Goal: Information Seeking & Learning: Understand process/instructions

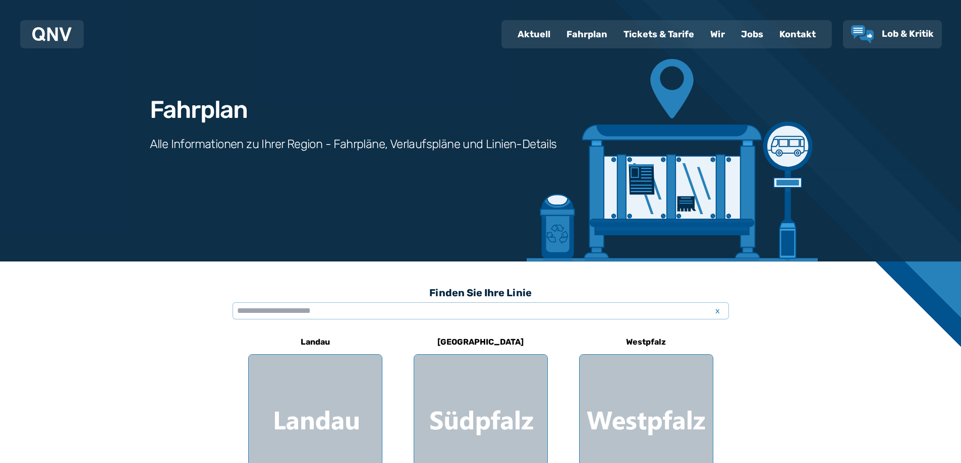
scroll to position [50, 0]
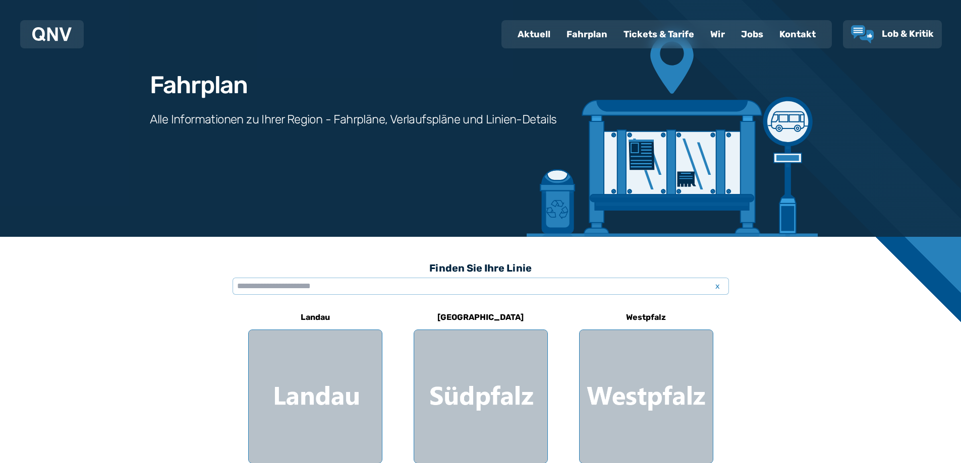
click at [571, 32] on div "Fahrplan" at bounding box center [586, 34] width 57 height 26
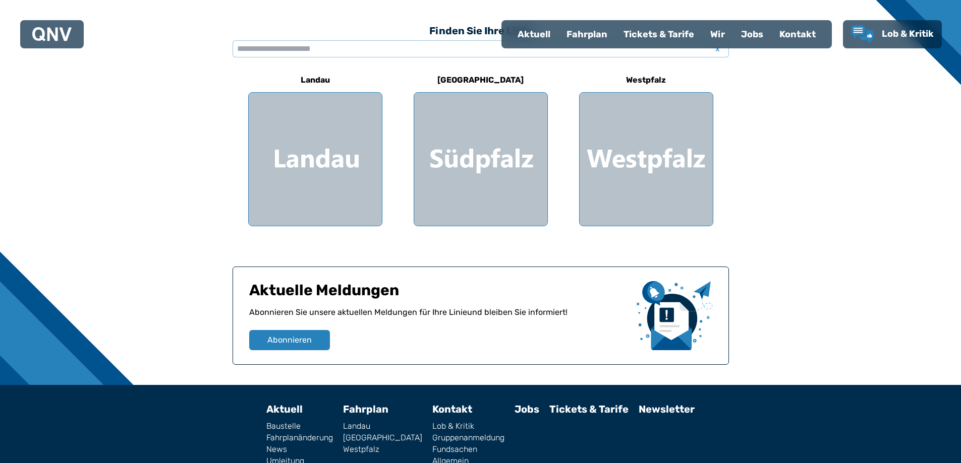
scroll to position [303, 0]
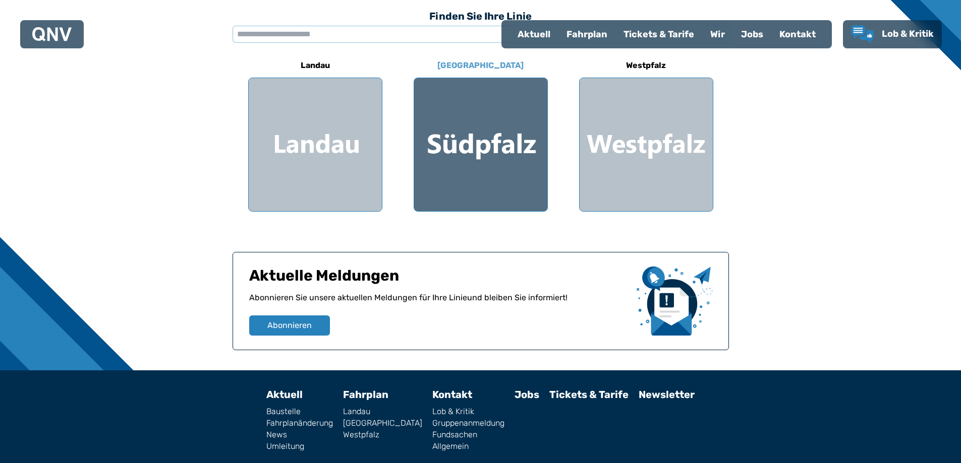
click at [509, 161] on div at bounding box center [480, 144] width 133 height 133
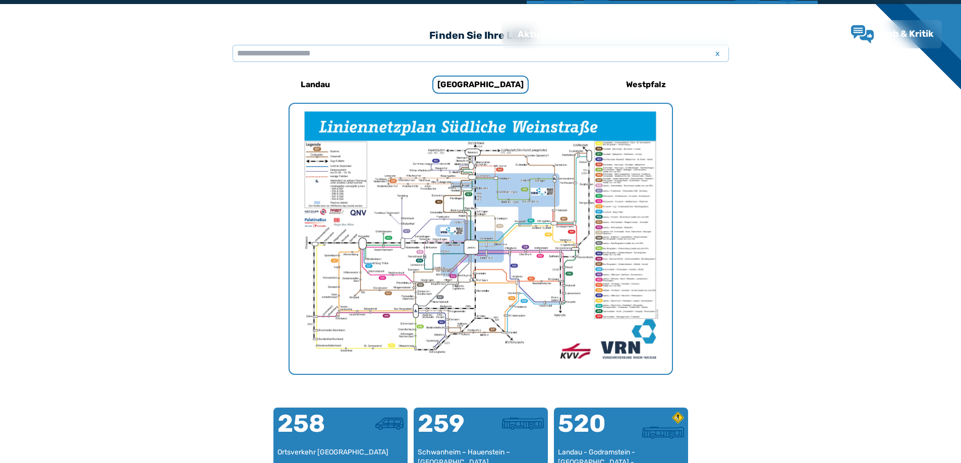
scroll to position [311, 0]
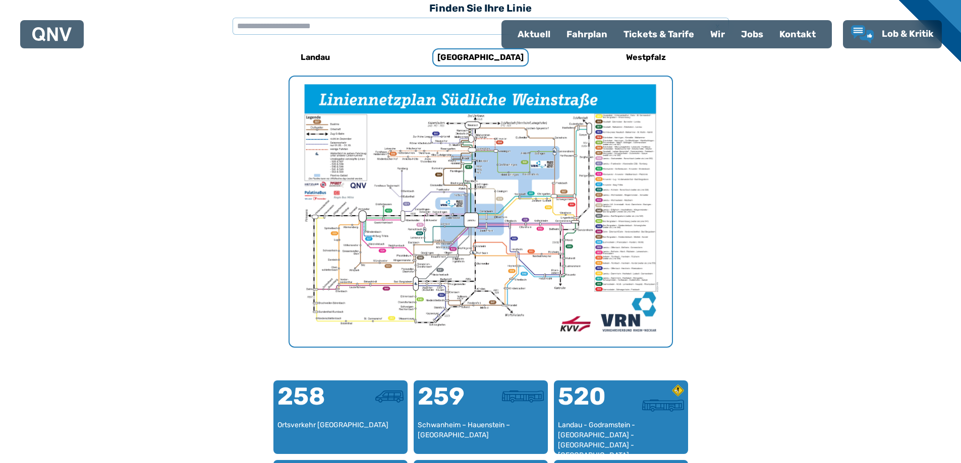
click at [452, 204] on img "1 von 1" at bounding box center [480, 212] width 382 height 270
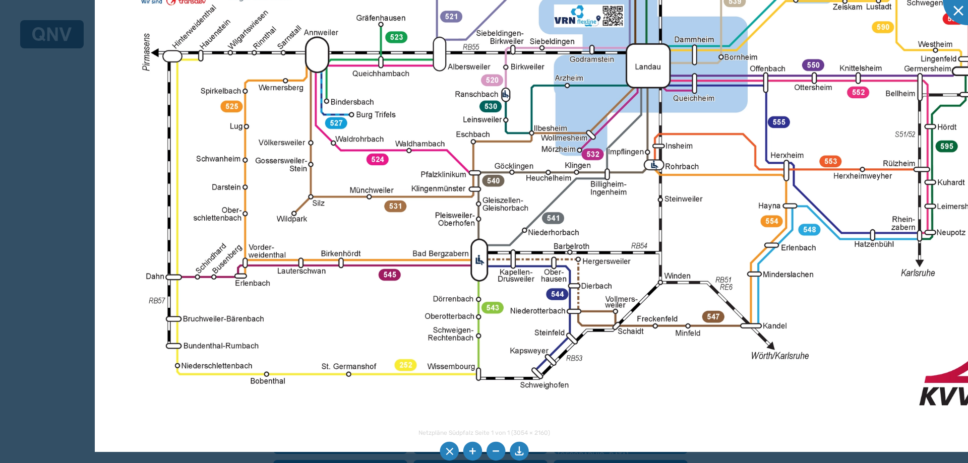
click at [415, 80] on img at bounding box center [677, 40] width 1165 height 824
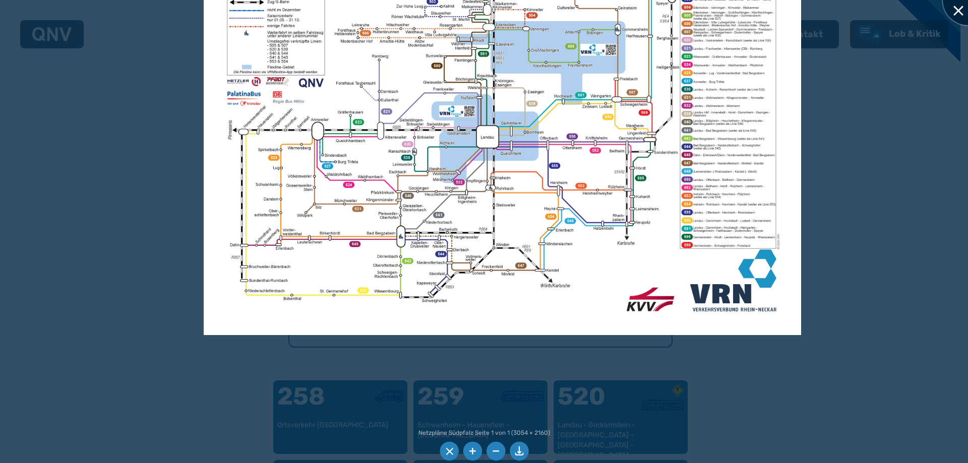
click at [959, 15] on div at bounding box center [968, 0] width 50 height 50
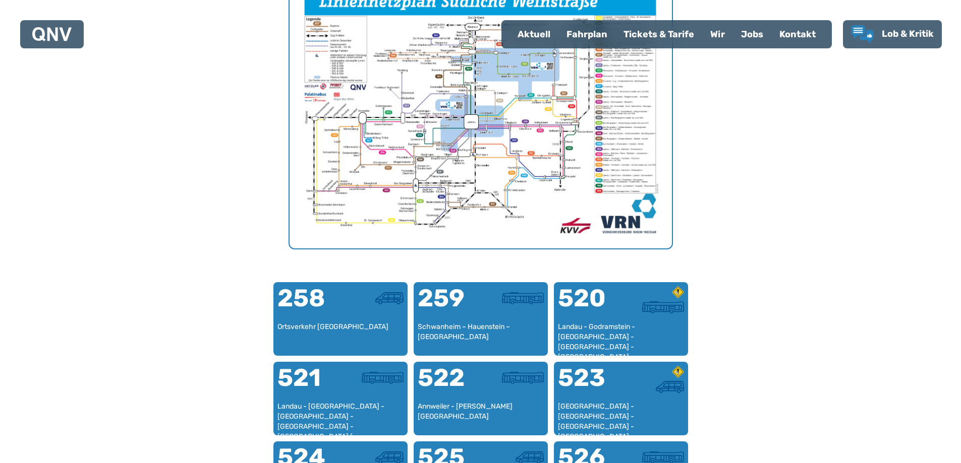
scroll to position [563, 0]
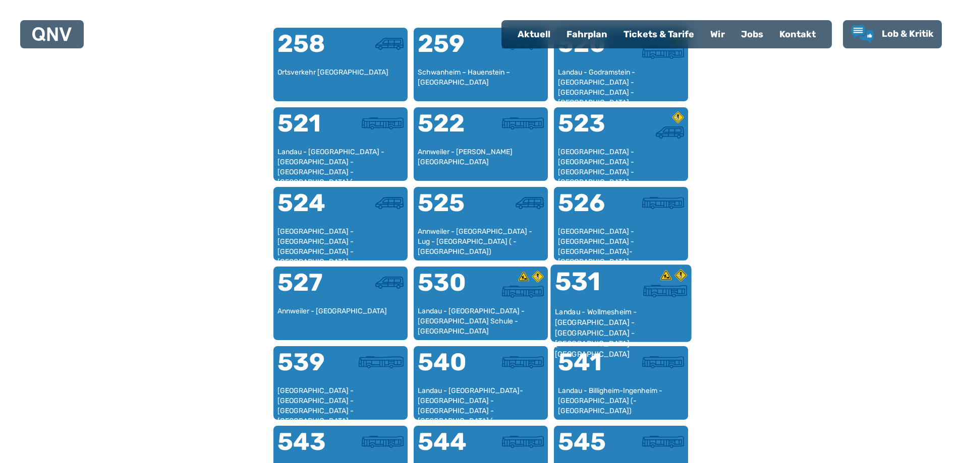
click at [615, 300] on div "531" at bounding box center [587, 288] width 66 height 38
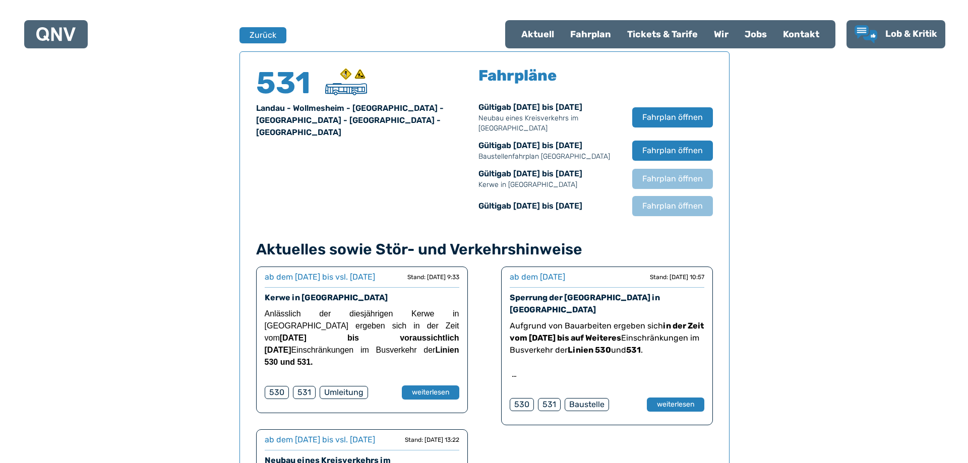
scroll to position [665, 0]
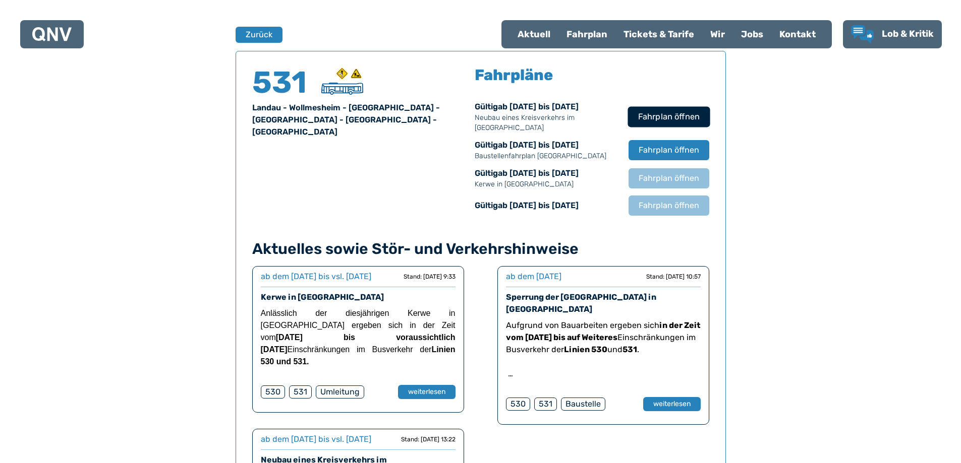
click at [669, 112] on span "Fahrplan öffnen" at bounding box center [668, 117] width 62 height 12
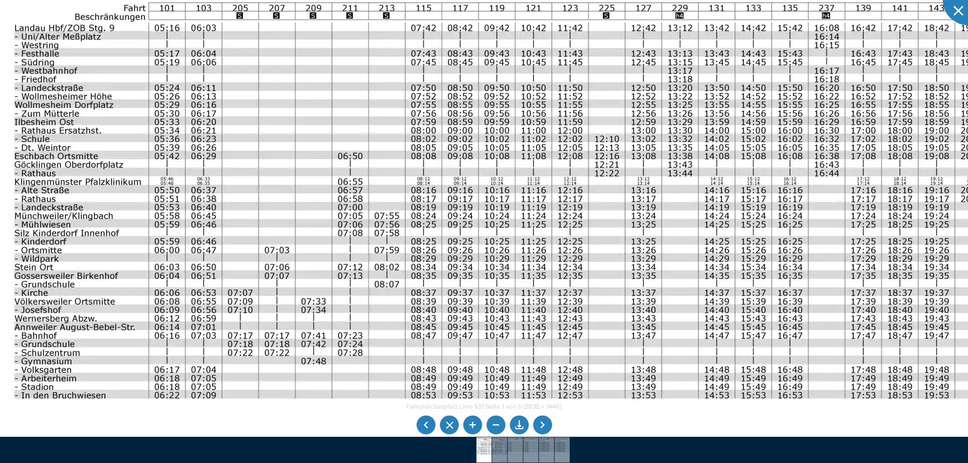
click at [295, 356] on img at bounding box center [503, 271] width 1026 height 726
click at [518, 423] on li at bounding box center [519, 425] width 19 height 19
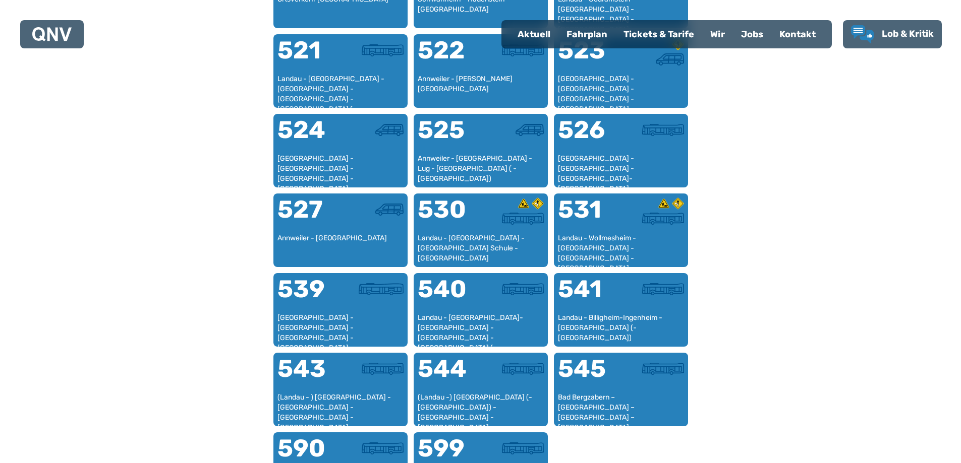
scroll to position [764, 0]
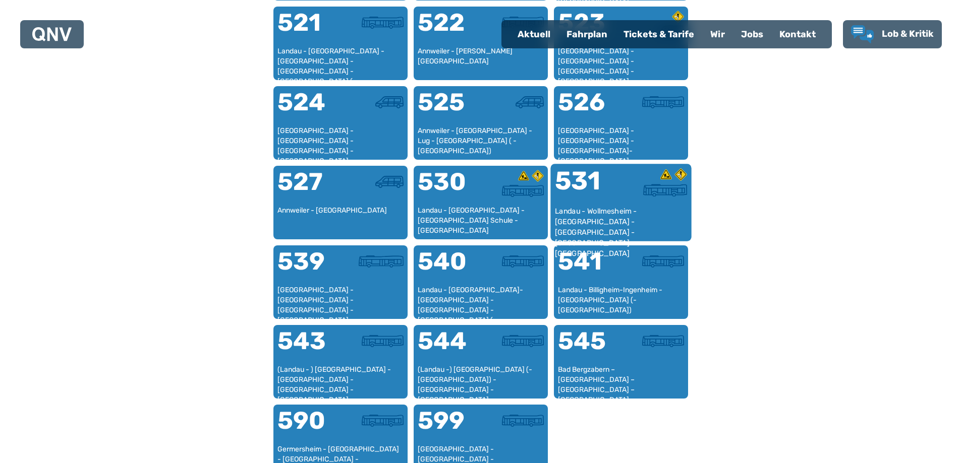
click at [648, 201] on div at bounding box center [654, 187] width 66 height 38
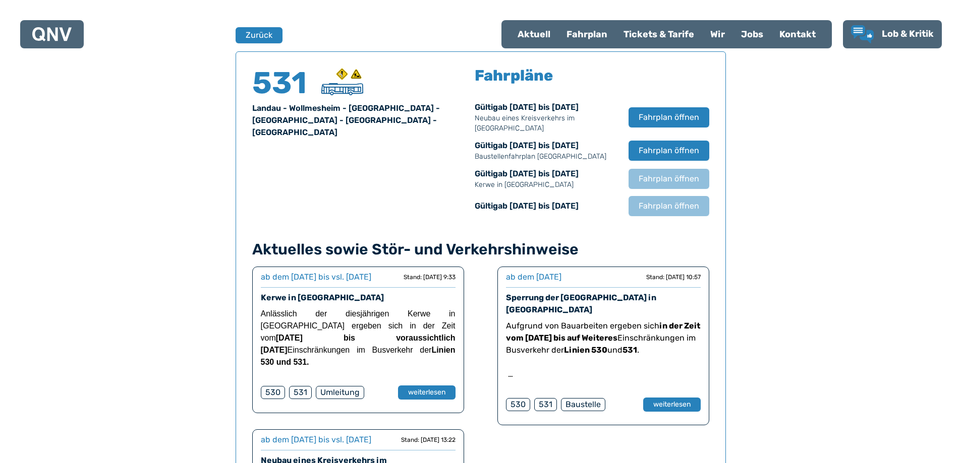
scroll to position [665, 0]
click at [667, 140] on button "Fahrplan öffnen" at bounding box center [668, 150] width 82 height 21
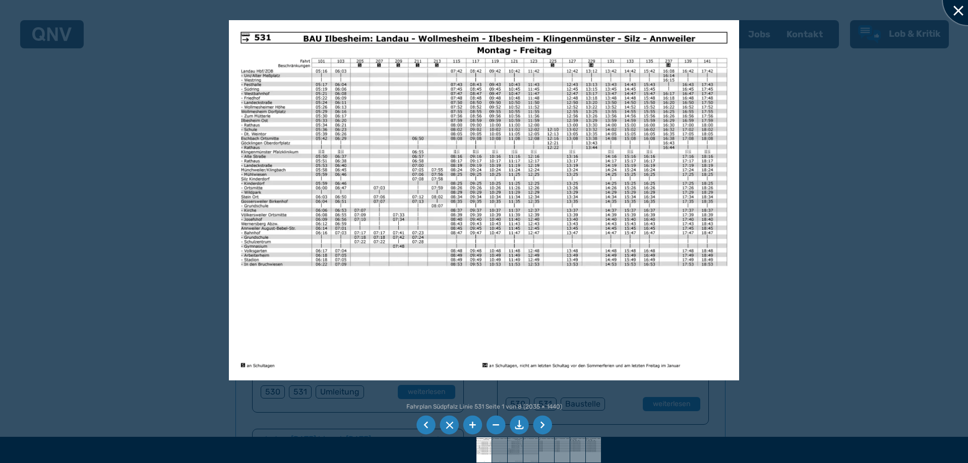
click at [957, 19] on div at bounding box center [968, 0] width 50 height 50
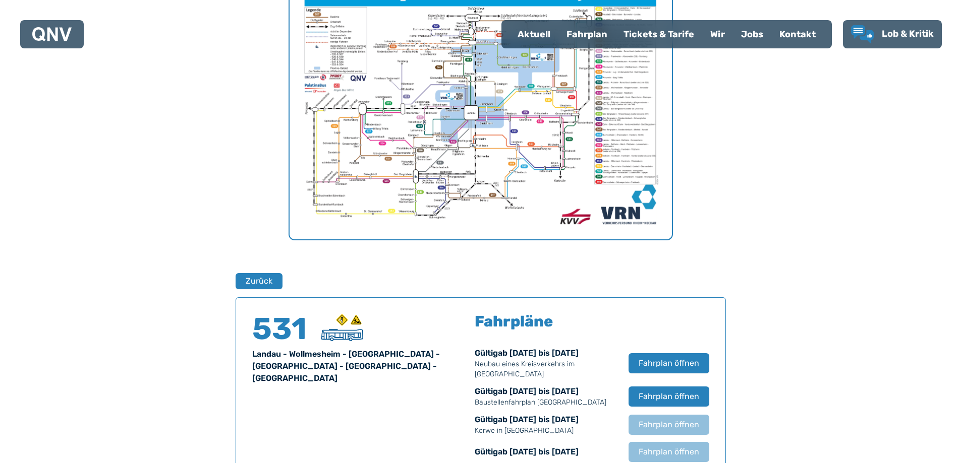
scroll to position [362, 0]
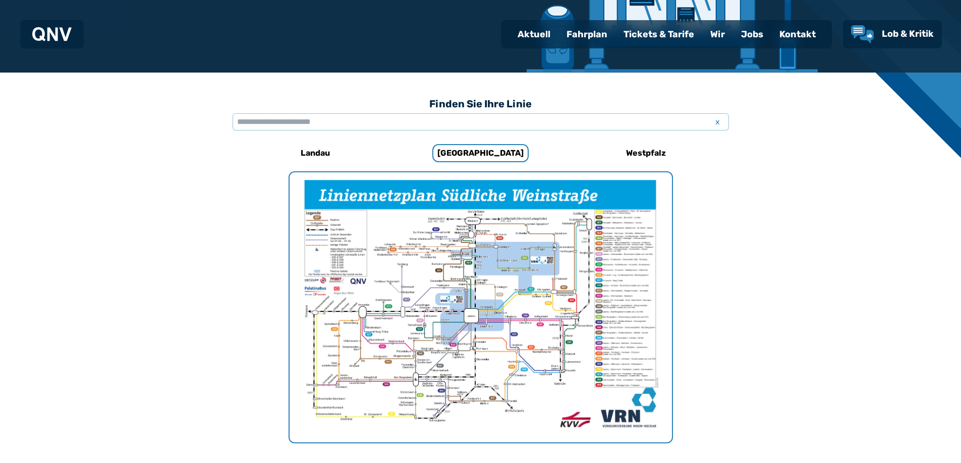
scroll to position [210, 0]
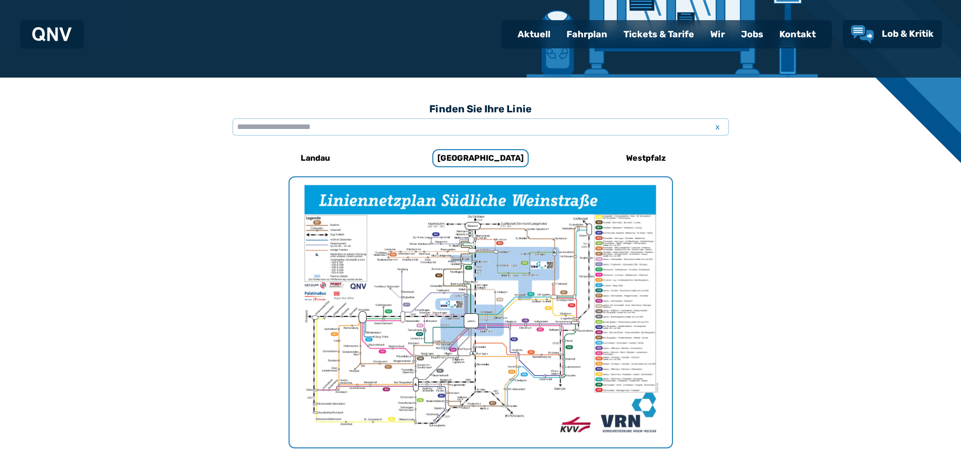
click at [448, 302] on img "1 von 1" at bounding box center [480, 313] width 382 height 270
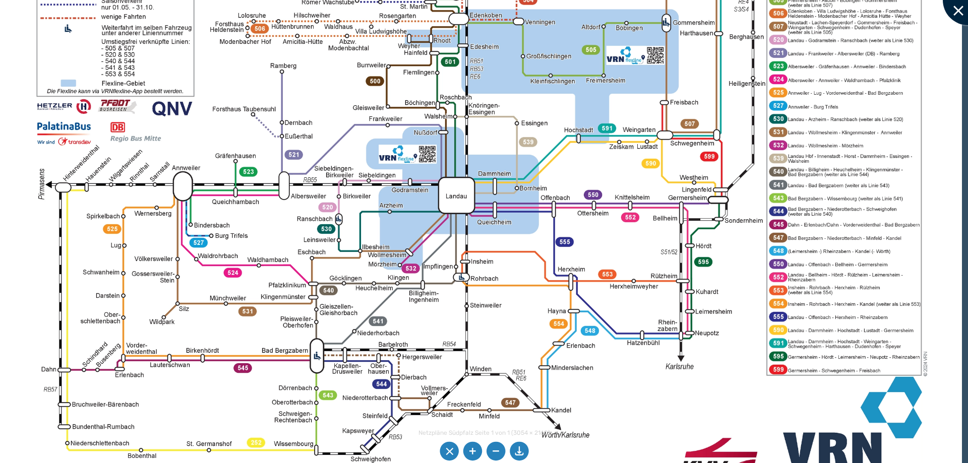
click at [957, 3] on div at bounding box center [968, 0] width 50 height 50
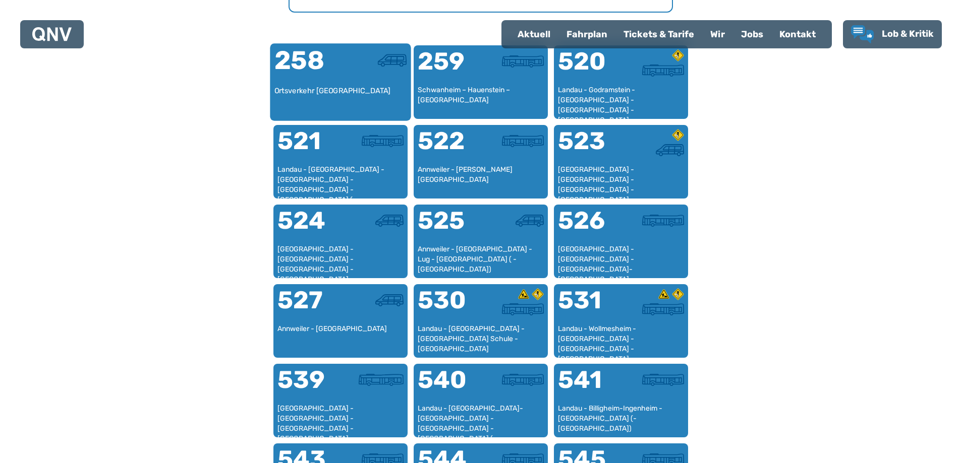
scroll to position [664, 0]
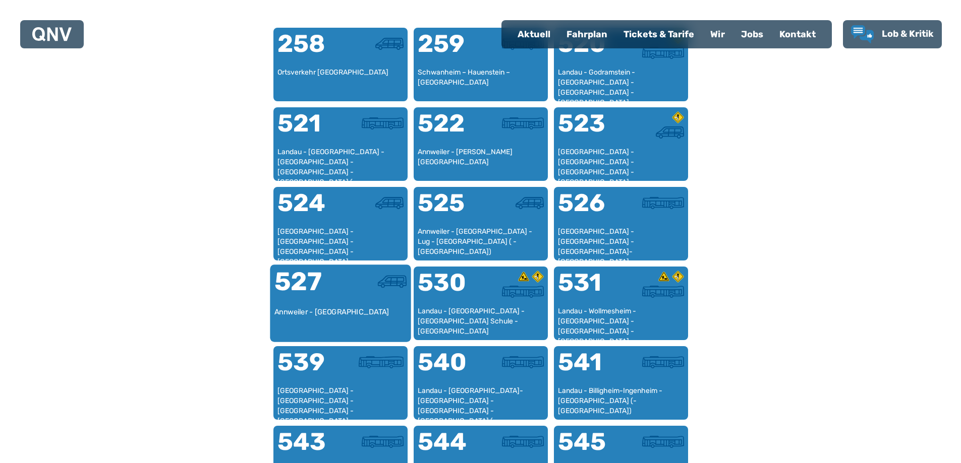
click at [340, 291] on div at bounding box center [373, 288] width 66 height 38
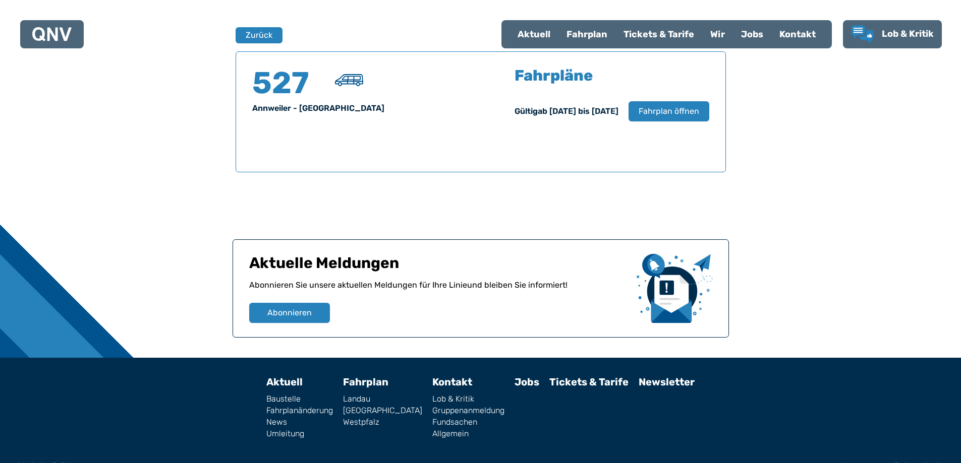
scroll to position [665, 0]
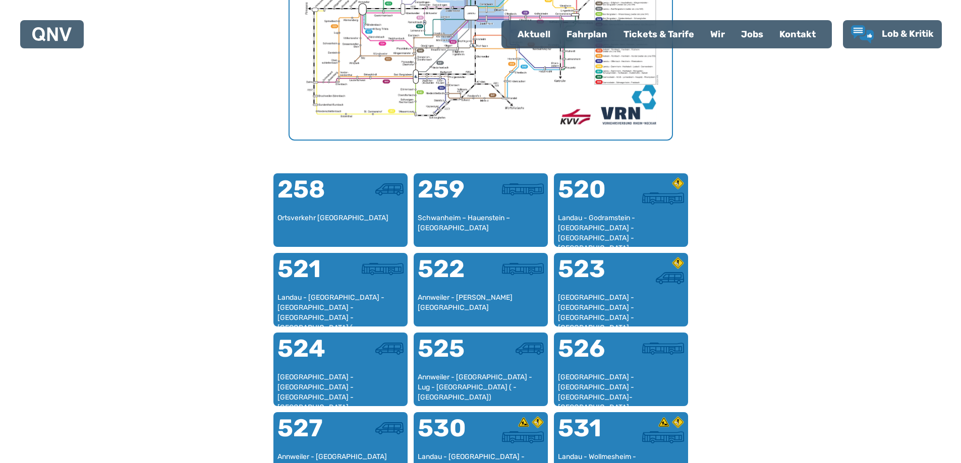
scroll to position [563, 0]
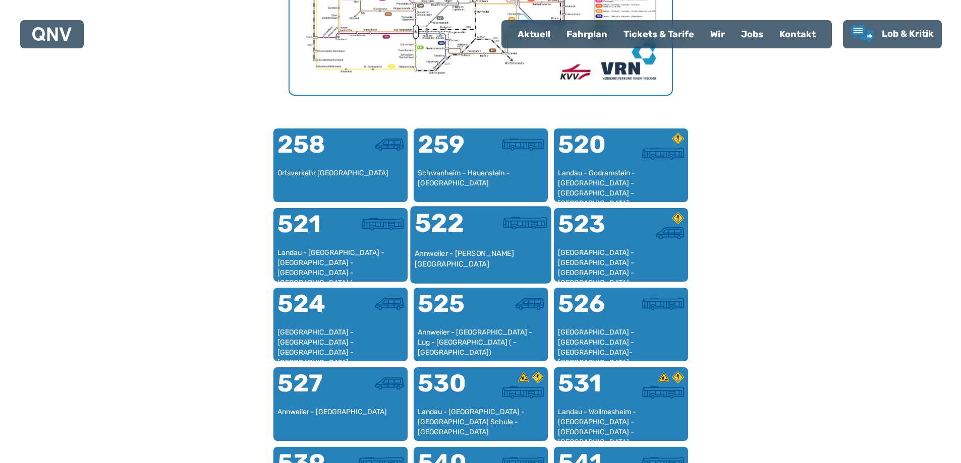
click at [432, 237] on div "522" at bounding box center [447, 230] width 66 height 38
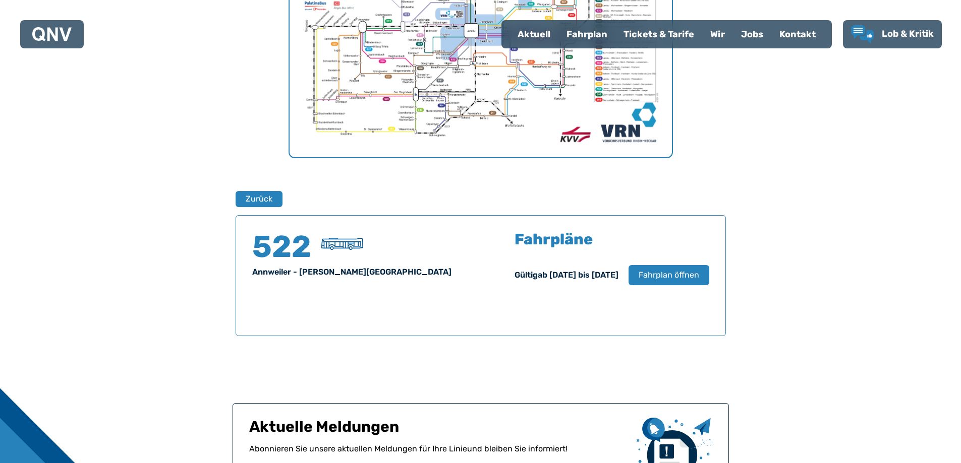
scroll to position [513, 0]
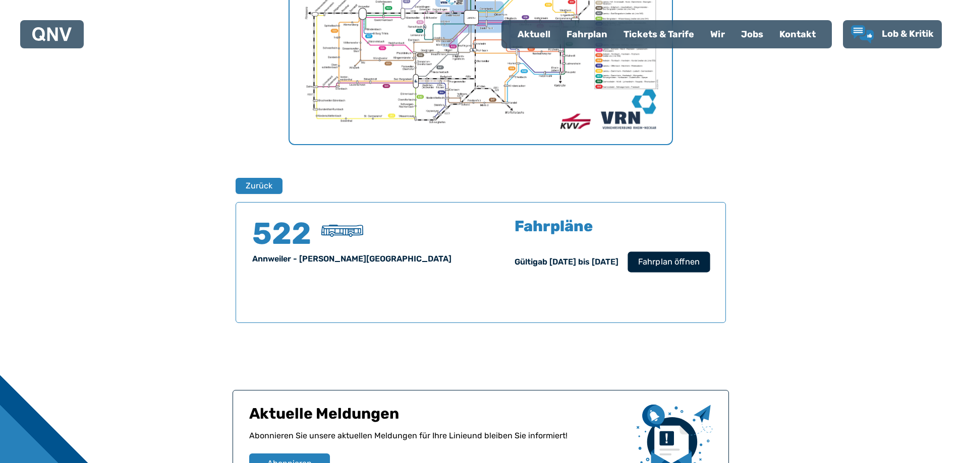
click at [683, 254] on button "Fahrplan öffnen" at bounding box center [668, 262] width 82 height 21
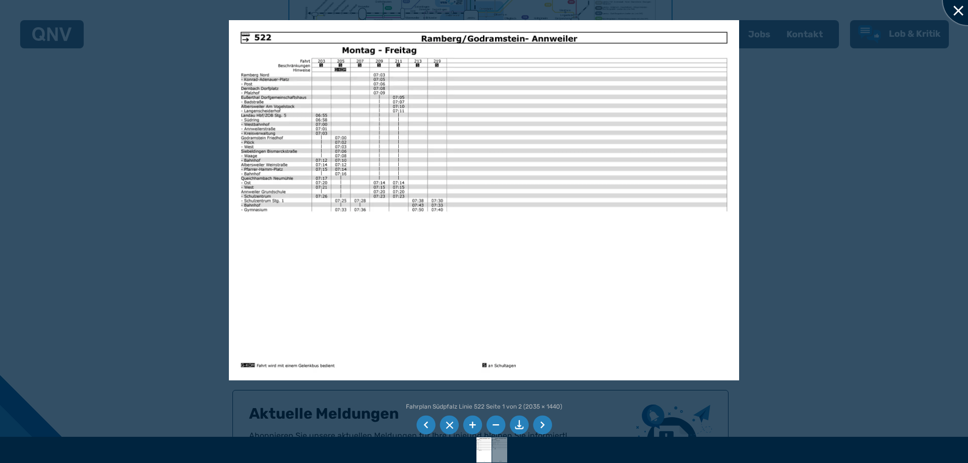
click at [948, 6] on div at bounding box center [968, 0] width 50 height 50
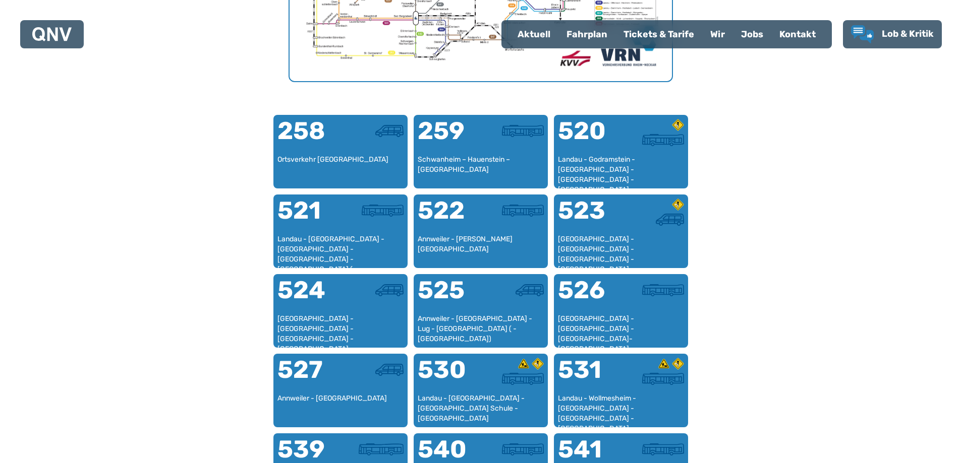
scroll to position [613, 0]
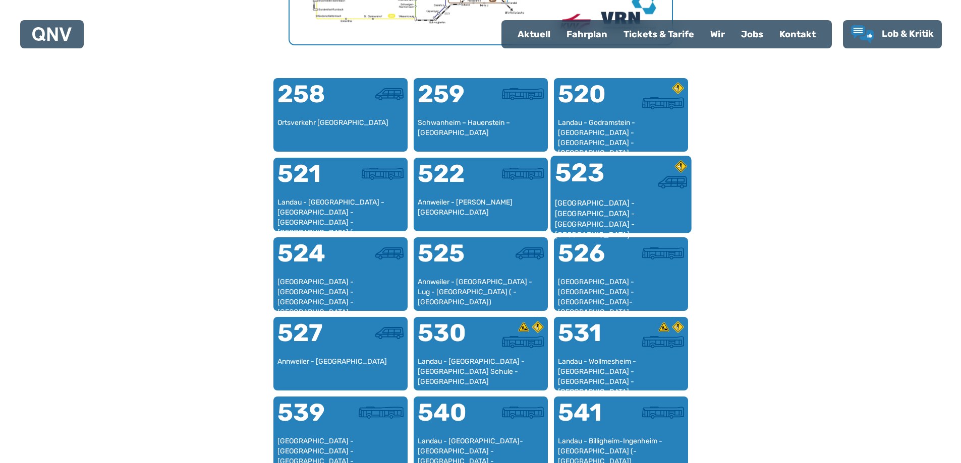
click at [607, 186] on div "523" at bounding box center [587, 179] width 66 height 38
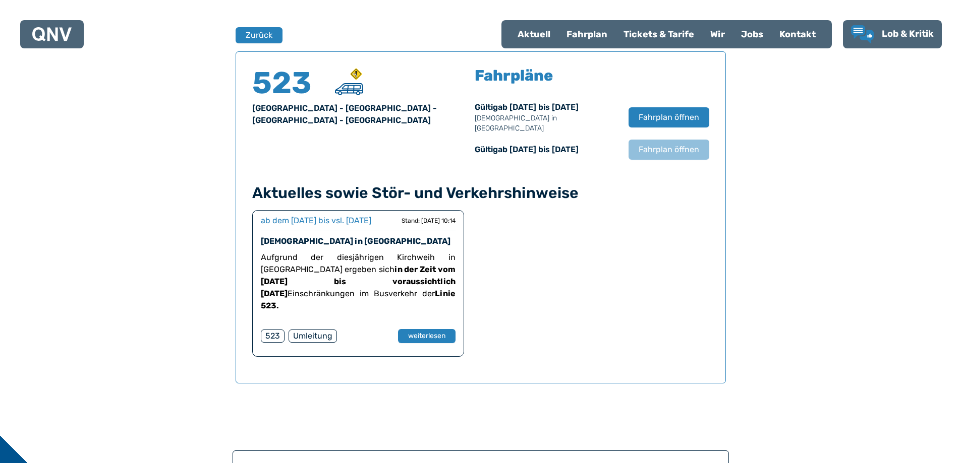
scroll to position [665, 0]
click at [674, 106] on button "Fahrplan öffnen" at bounding box center [668, 116] width 82 height 21
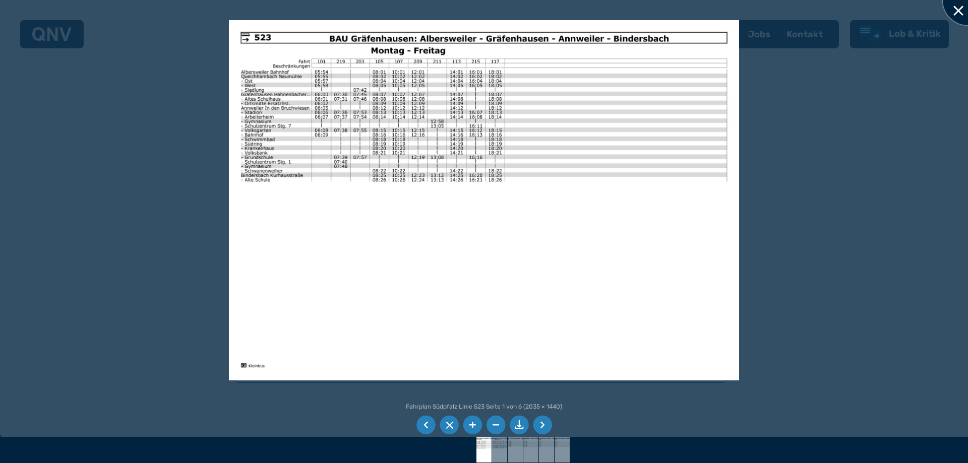
click at [956, 9] on div at bounding box center [968, 0] width 50 height 50
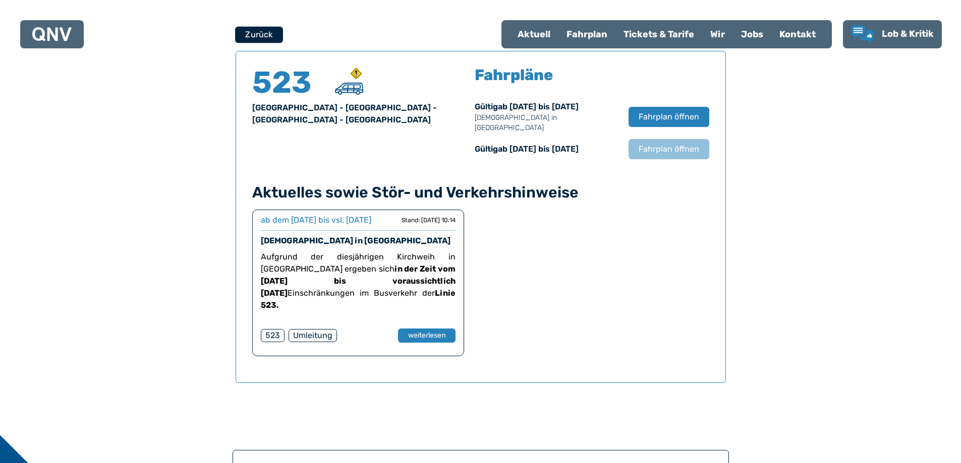
click at [250, 37] on button "Zurück" at bounding box center [259, 34] width 48 height 17
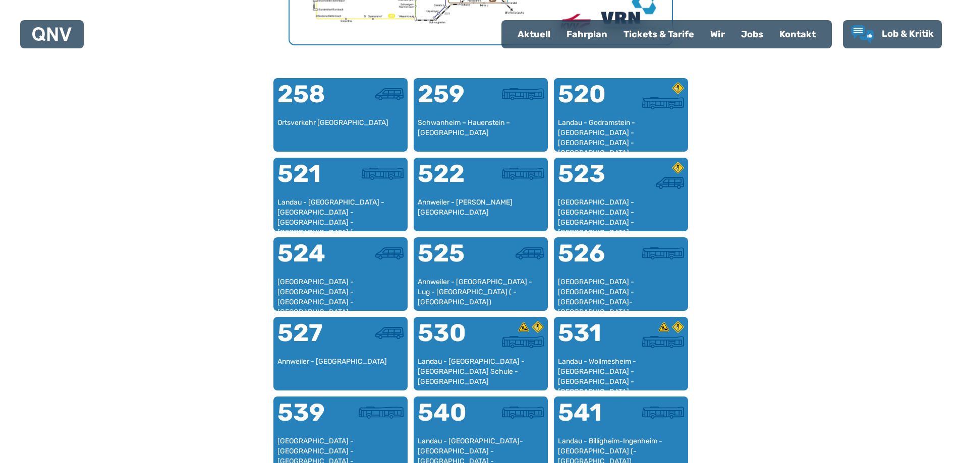
scroll to position [664, 0]
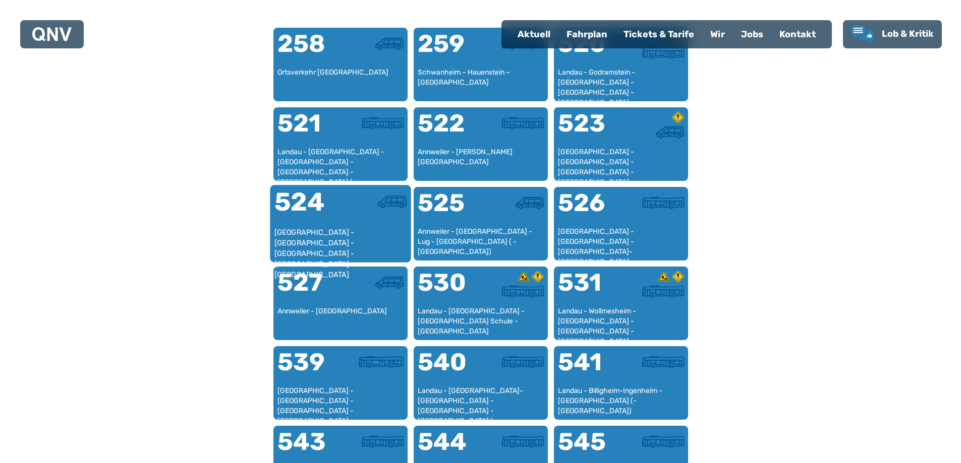
click at [332, 227] on div "[GEOGRAPHIC_DATA] - [GEOGRAPHIC_DATA] - [GEOGRAPHIC_DATA] - [GEOGRAPHIC_DATA] -…" at bounding box center [340, 242] width 133 height 31
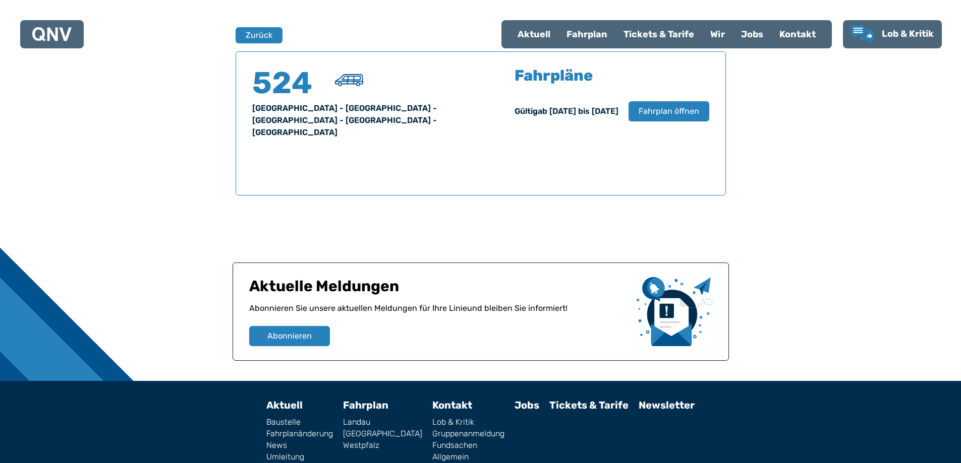
scroll to position [665, 0]
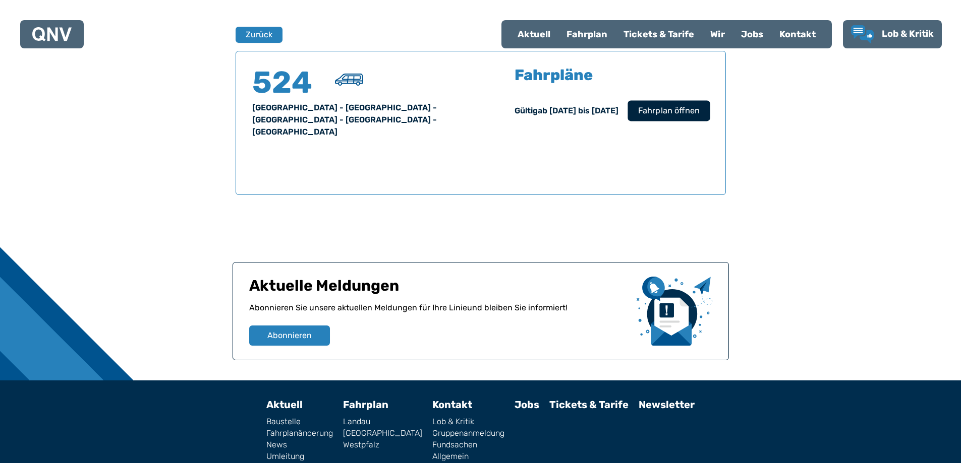
click at [647, 116] on span "Fahrplan öffnen" at bounding box center [668, 111] width 62 height 12
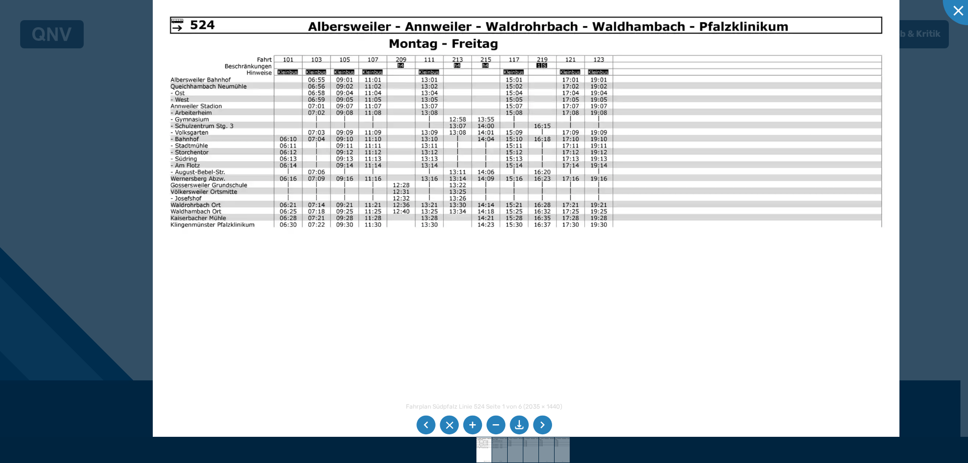
click at [957, 23] on div at bounding box center [484, 231] width 968 height 463
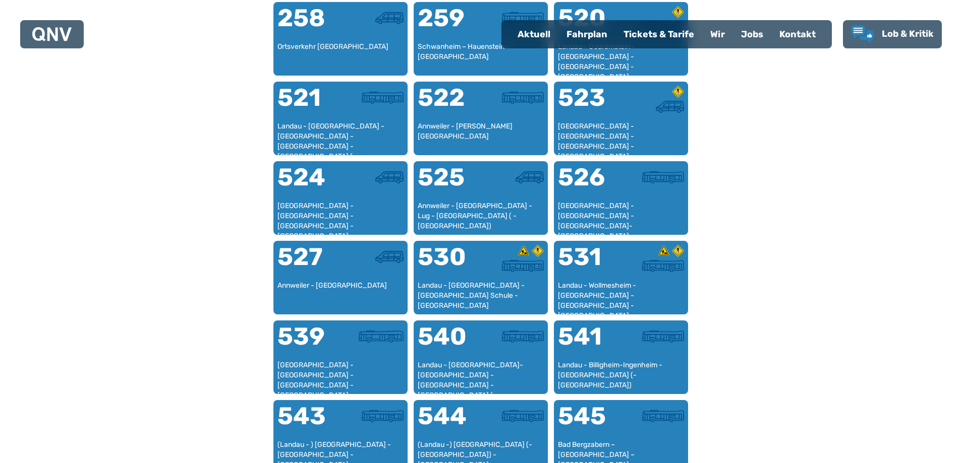
scroll to position [714, 0]
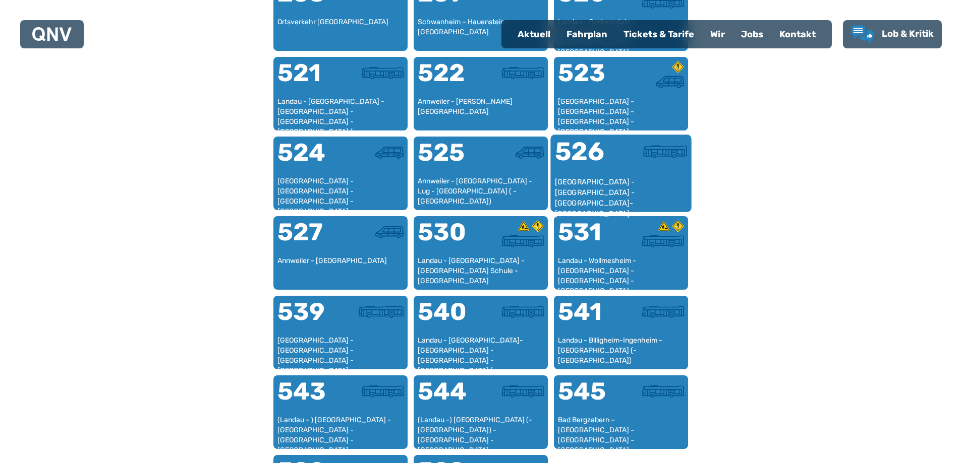
click at [651, 184] on div "[GEOGRAPHIC_DATA] - [GEOGRAPHIC_DATA] - [GEOGRAPHIC_DATA]-[GEOGRAPHIC_DATA]" at bounding box center [620, 192] width 133 height 31
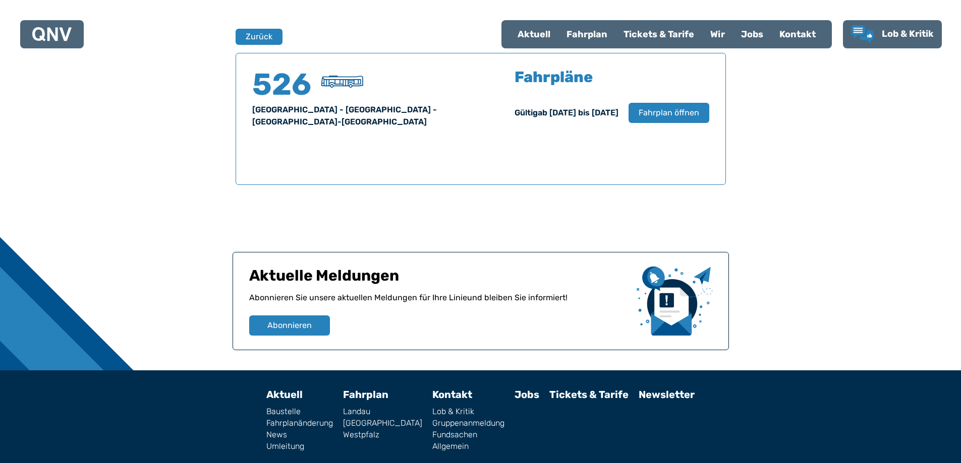
scroll to position [665, 0]
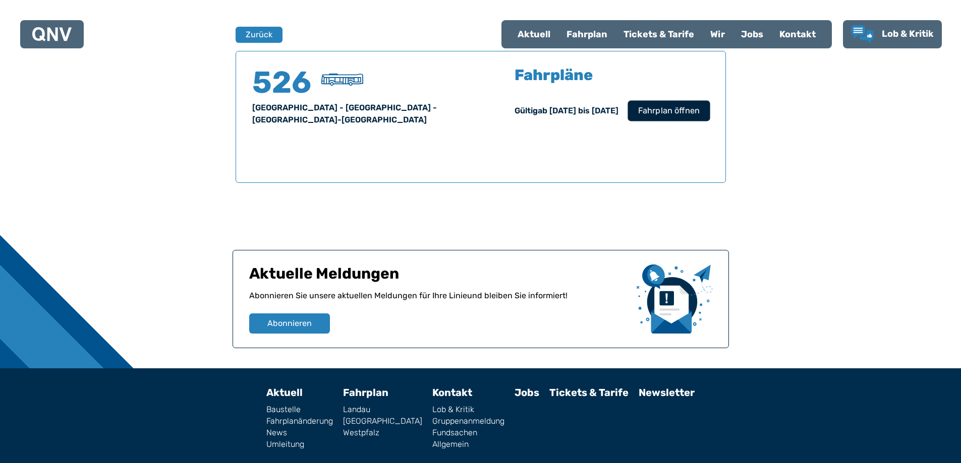
click at [671, 117] on button "Fahrplan öffnen" at bounding box center [668, 110] width 82 height 21
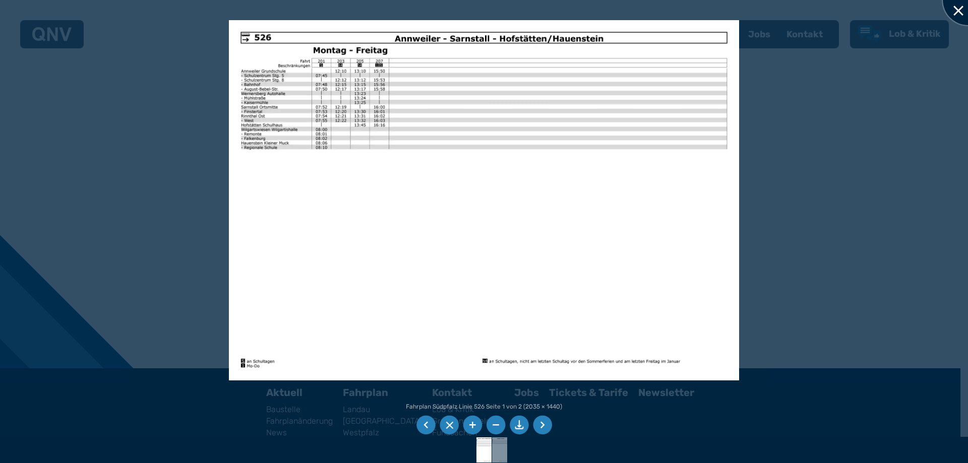
click at [960, 8] on div at bounding box center [968, 0] width 50 height 50
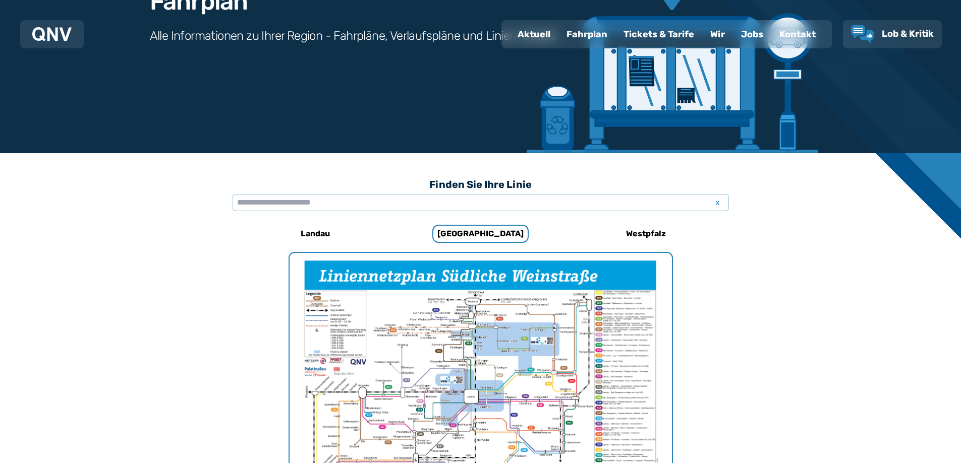
scroll to position [252, 0]
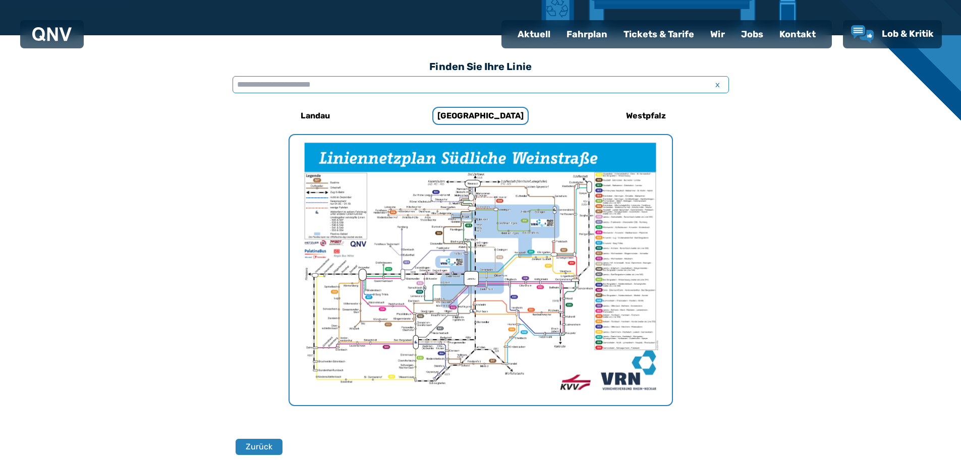
click at [331, 85] on input "text" at bounding box center [480, 84] width 496 height 17
click at [660, 113] on h6 "Westpfalz" at bounding box center [646, 116] width 48 height 16
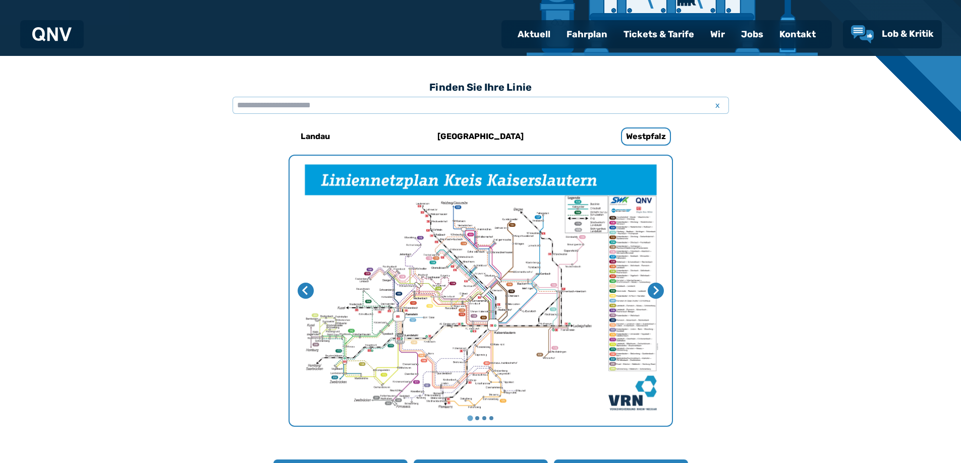
scroll to position [210, 0]
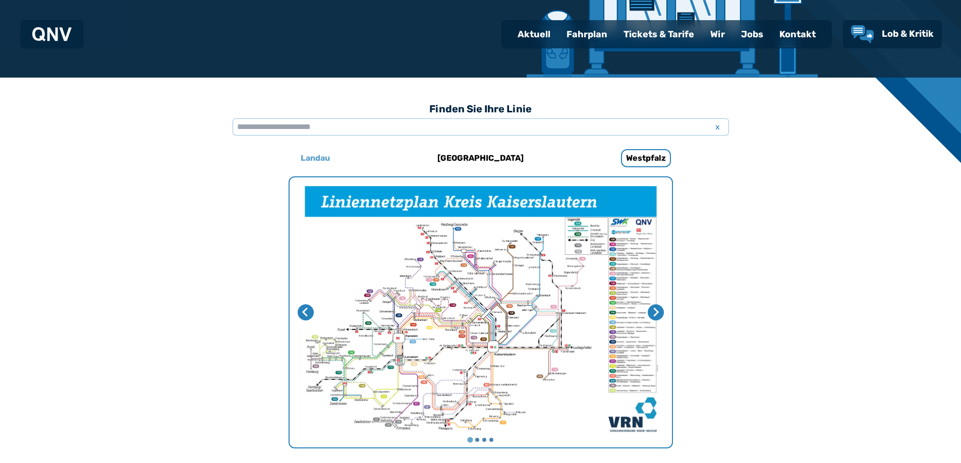
click at [326, 157] on h6 "Landau" at bounding box center [315, 158] width 37 height 16
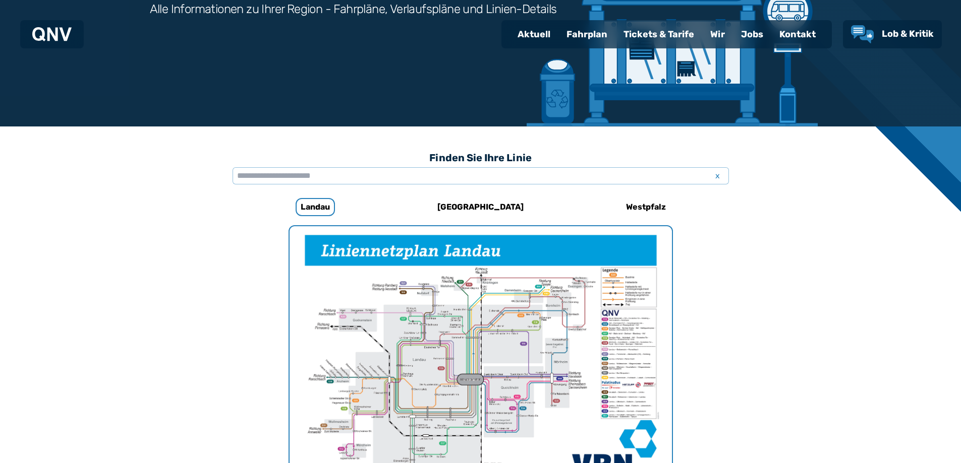
scroll to position [159, 0]
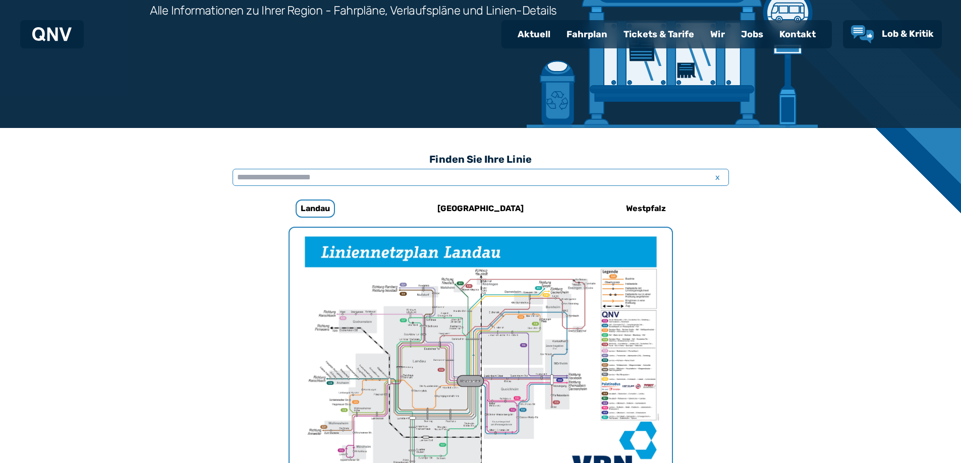
click at [320, 176] on input "text" at bounding box center [480, 177] width 496 height 17
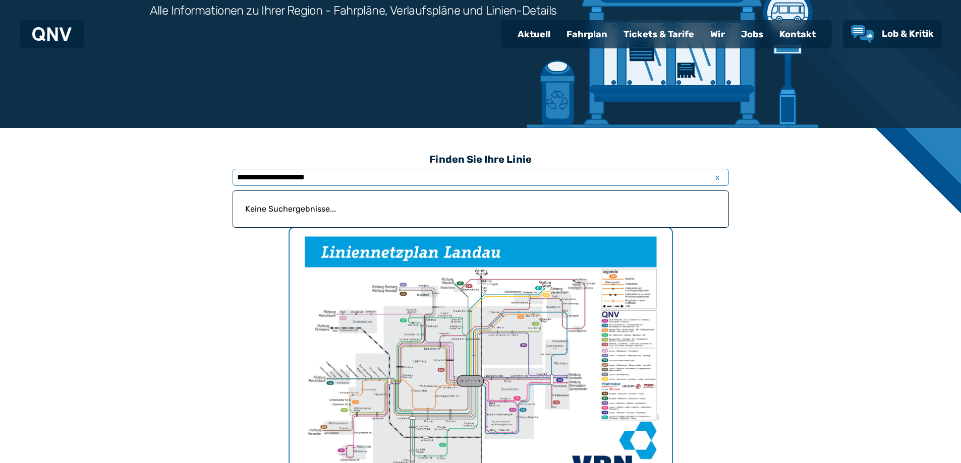
drag, startPoint x: 348, startPoint y: 175, endPoint x: 276, endPoint y: 178, distance: 72.7
click at [276, 178] on input "**********" at bounding box center [480, 177] width 496 height 17
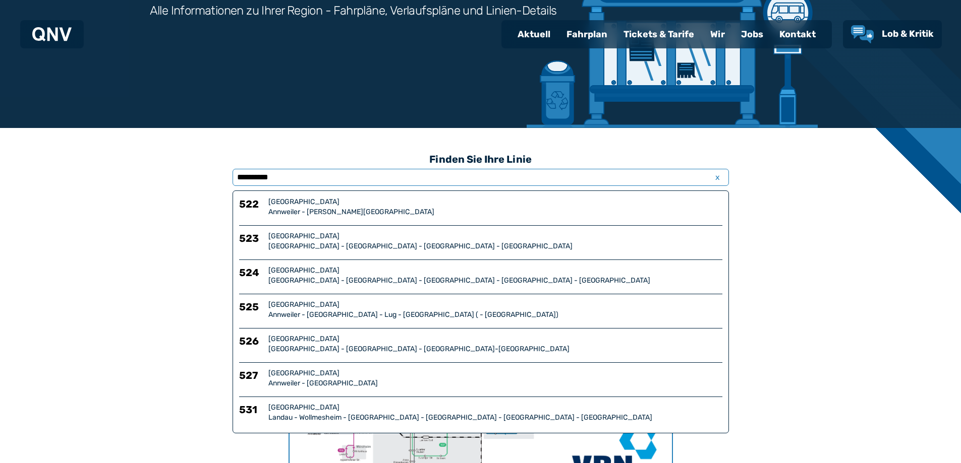
click at [240, 174] on input "*********" at bounding box center [480, 177] width 496 height 17
click at [237, 177] on input "*********" at bounding box center [480, 177] width 496 height 17
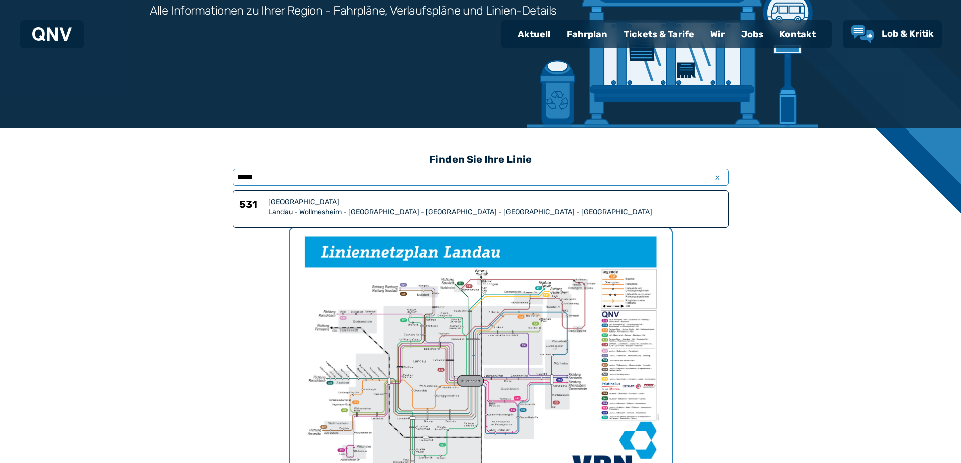
type input "****"
click at [281, 210] on div "Landau - Wollmesheim - [GEOGRAPHIC_DATA] - [GEOGRAPHIC_DATA] - [GEOGRAPHIC_DATA…" at bounding box center [495, 212] width 454 height 10
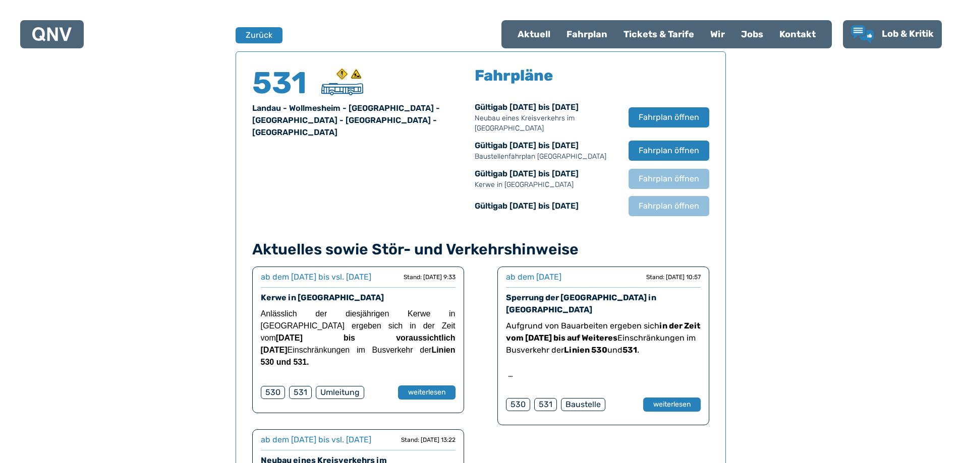
scroll to position [665, 0]
click at [689, 154] on span "Fahrplan öffnen" at bounding box center [668, 150] width 62 height 12
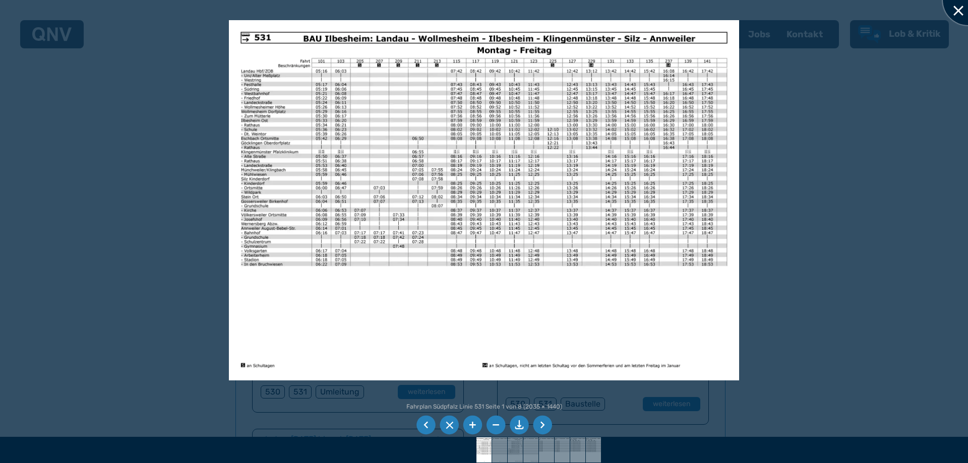
click at [960, 4] on div at bounding box center [968, 0] width 50 height 50
